Goal: Navigation & Orientation: Find specific page/section

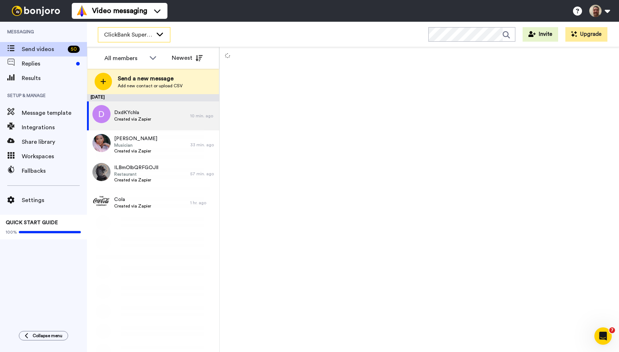
click at [156, 37] on icon at bounding box center [160, 33] width 9 height 7
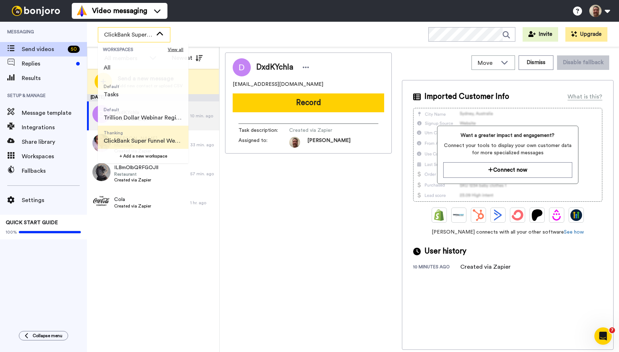
scroll to position [46, 0]
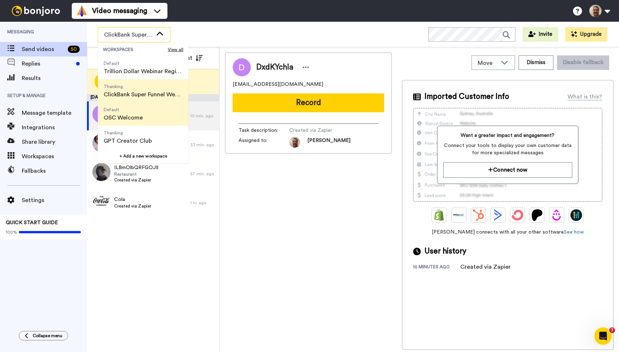
click at [134, 122] on span "OSC Welcome" at bounding box center [123, 118] width 39 height 9
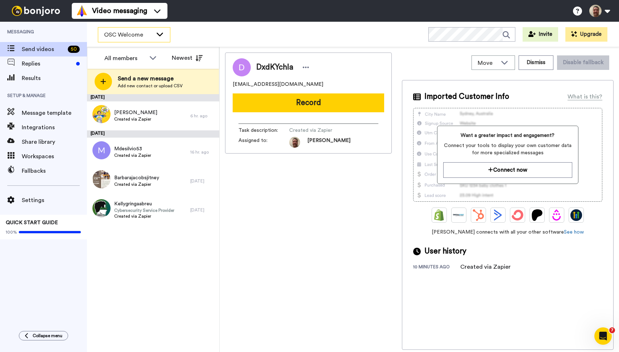
click at [143, 33] on span "OSC Welcome" at bounding box center [128, 34] width 49 height 9
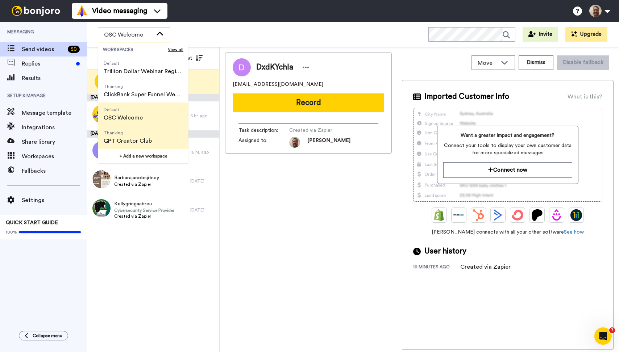
click at [140, 137] on span "GPT Creator Club" at bounding box center [128, 141] width 48 height 9
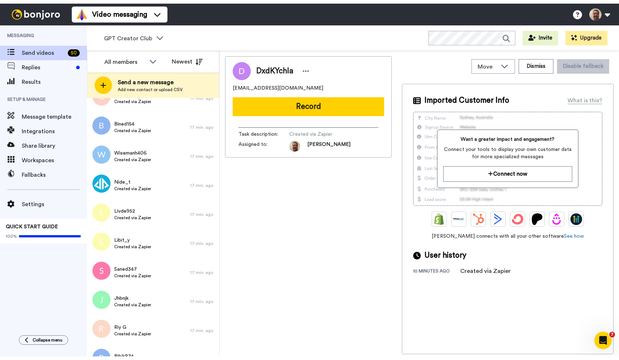
scroll to position [0, 0]
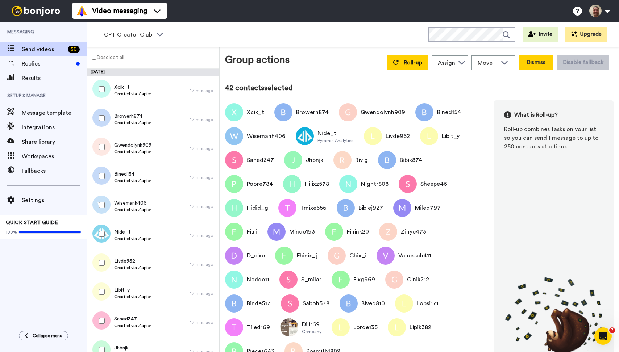
click at [538, 61] on button "Dismiss" at bounding box center [536, 62] width 35 height 15
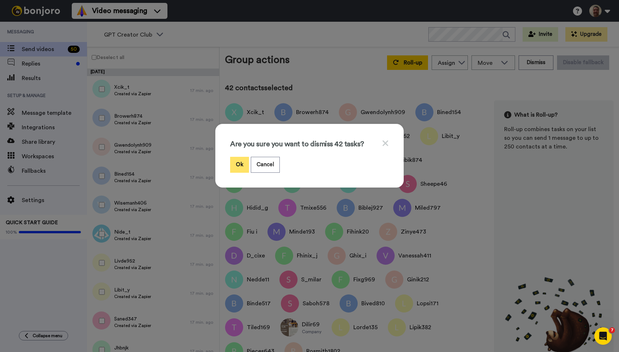
click at [240, 165] on button "Ok" at bounding box center [239, 165] width 19 height 16
